Goal: Transaction & Acquisition: Purchase product/service

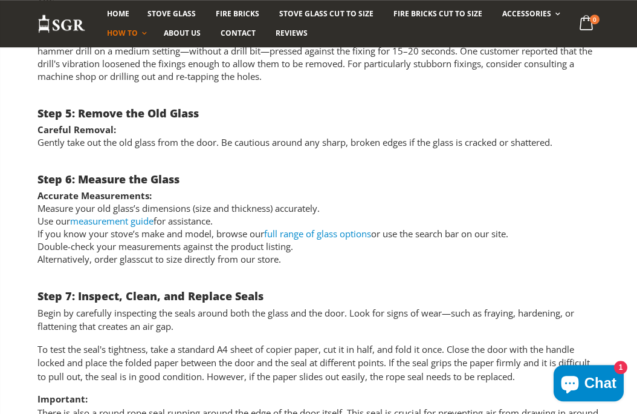
scroll to position [1367, 0]
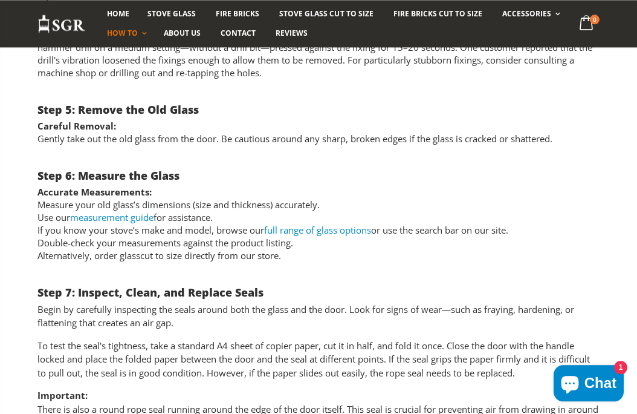
click at [324, 229] on link "full range of glass options" at bounding box center [317, 230] width 107 height 12
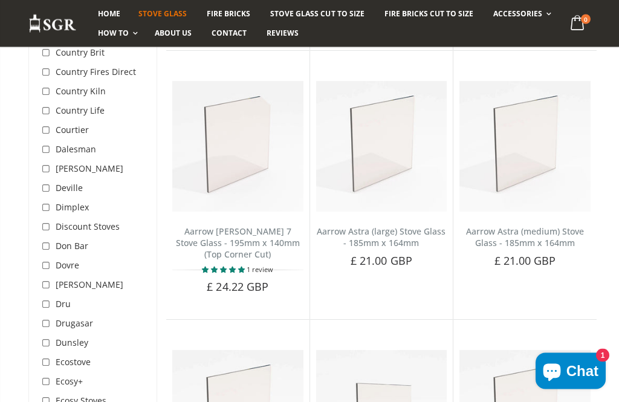
scroll to position [1242, 0]
click at [47, 260] on input "checkbox" at bounding box center [47, 266] width 12 height 12
checkbox input "true"
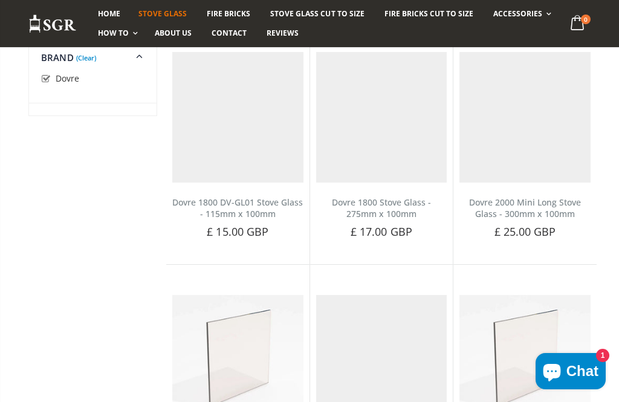
scroll to position [257, 0]
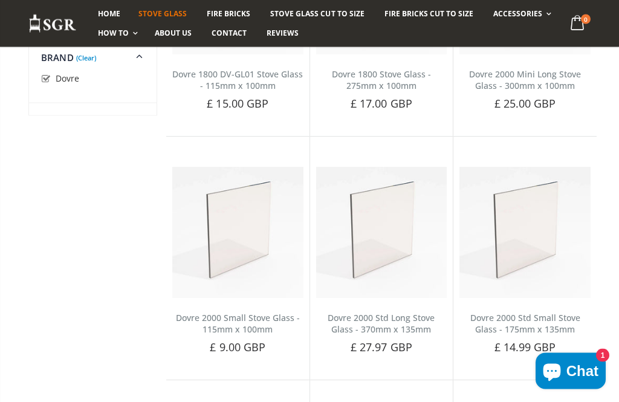
scroll to position [0, 0]
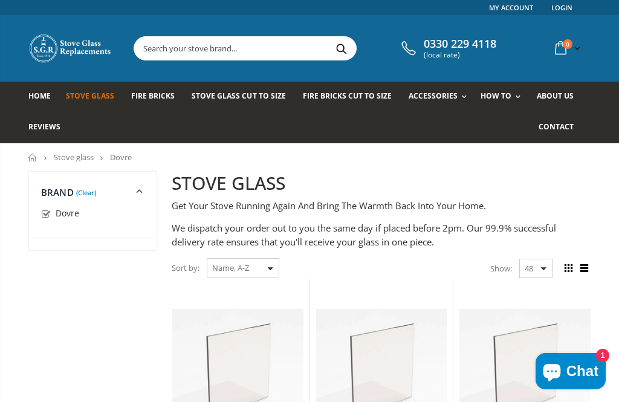
scroll to position [1280, 0]
